Goal: Information Seeking & Learning: Learn about a topic

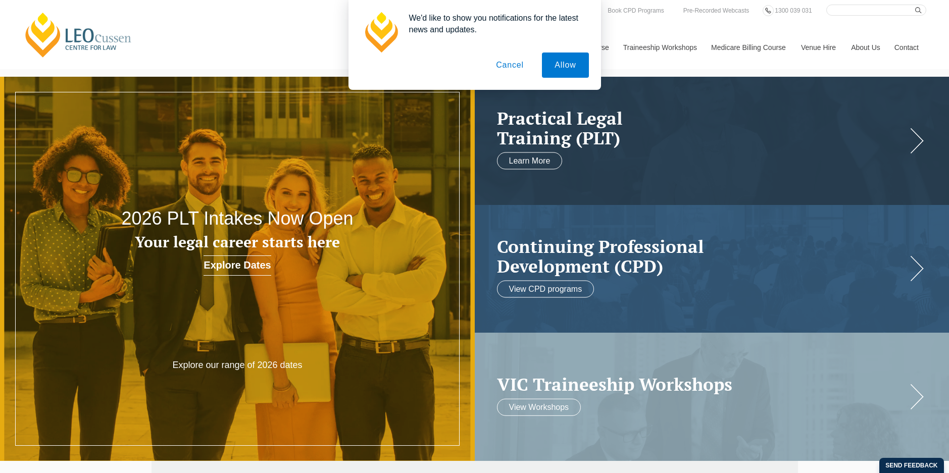
click at [503, 57] on button "Cancel" at bounding box center [509, 65] width 53 height 25
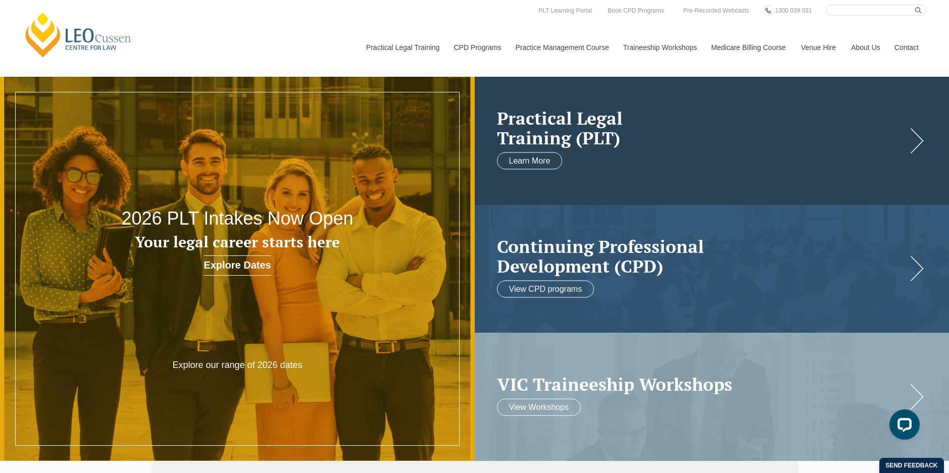
click at [654, 120] on h2 "Practical Legal Training (PLT)" at bounding box center [702, 128] width 410 height 39
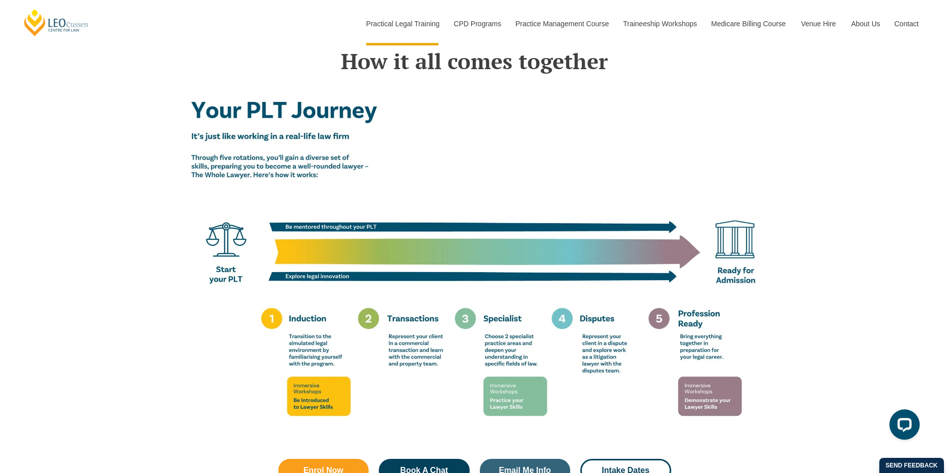
scroll to position [1717, 0]
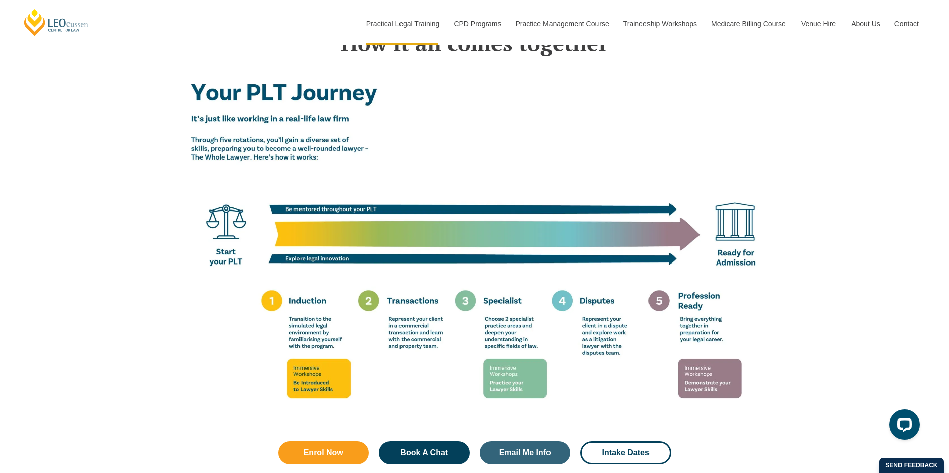
click at [398, 291] on img at bounding box center [475, 246] width 576 height 360
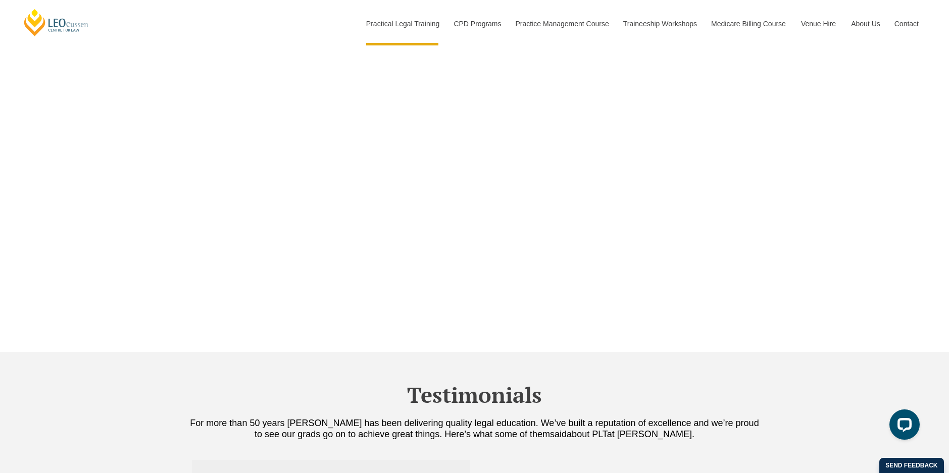
scroll to position [3282, 0]
